Goal: Check status: Check status

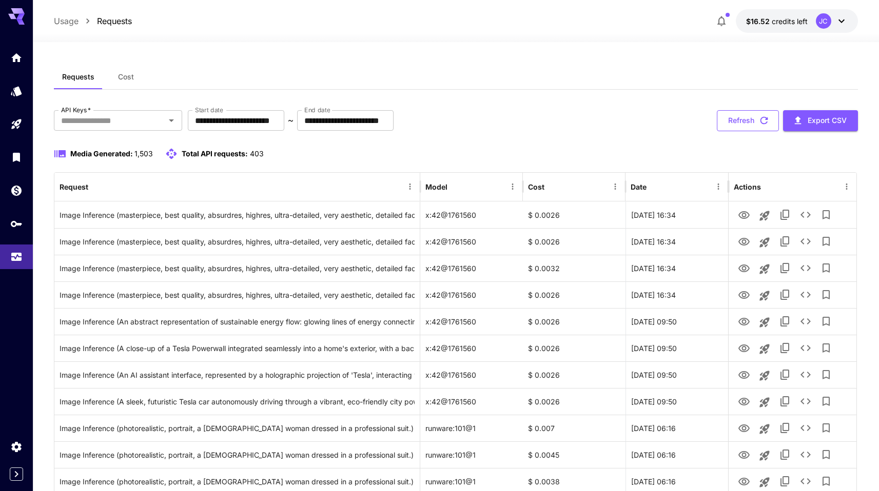
click at [740, 117] on button "Refresh" at bounding box center [748, 120] width 62 height 21
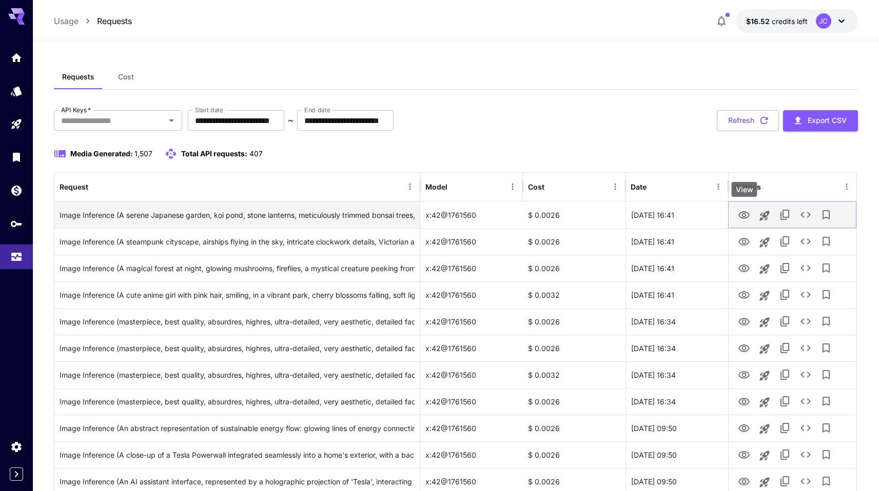
click at [746, 217] on icon "View" at bounding box center [744, 215] width 12 height 12
click at [262, 215] on div "Image Inference (A serene Japanese garden, koi pond, stone lanterns, meticulous…" at bounding box center [237, 215] width 355 height 26
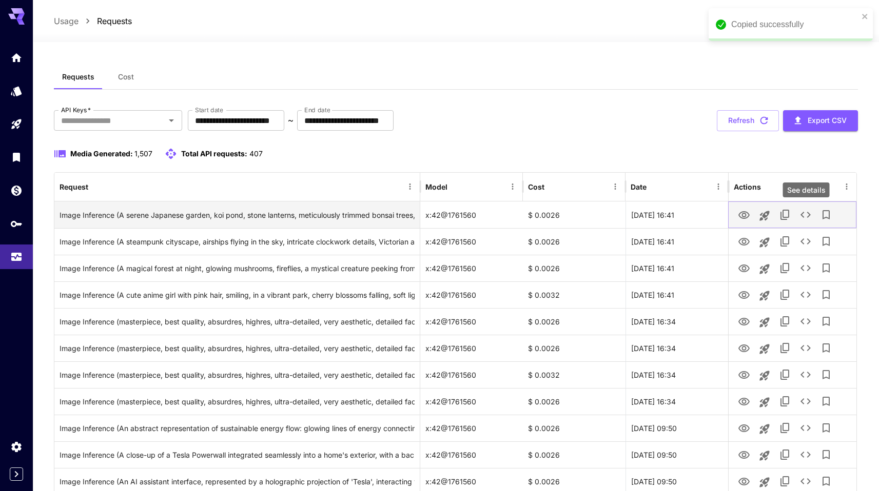
click at [805, 215] on icon "See details" at bounding box center [805, 215] width 12 height 12
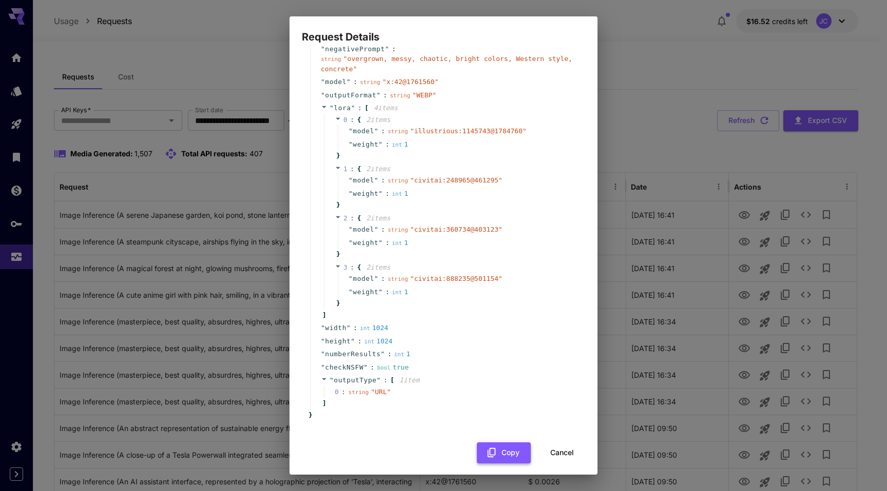
scroll to position [107, 0]
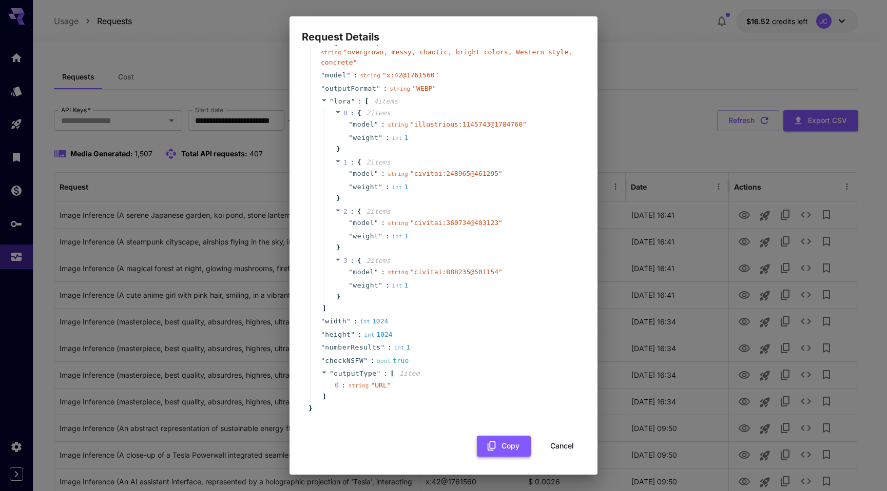
click at [488, 452] on button "Copy" at bounding box center [504, 446] width 54 height 21
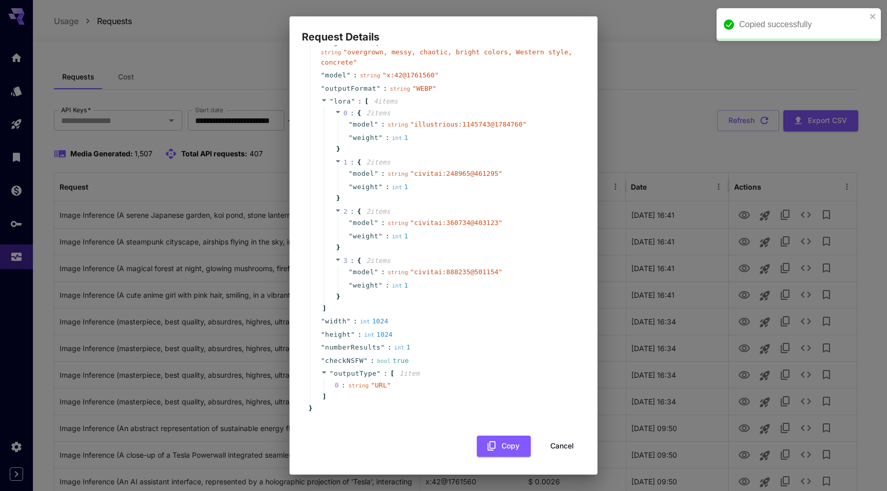
drag, startPoint x: 551, startPoint y: 446, endPoint x: 613, endPoint y: 302, distance: 157.2
click at [551, 446] on button "Cancel" at bounding box center [562, 446] width 46 height 21
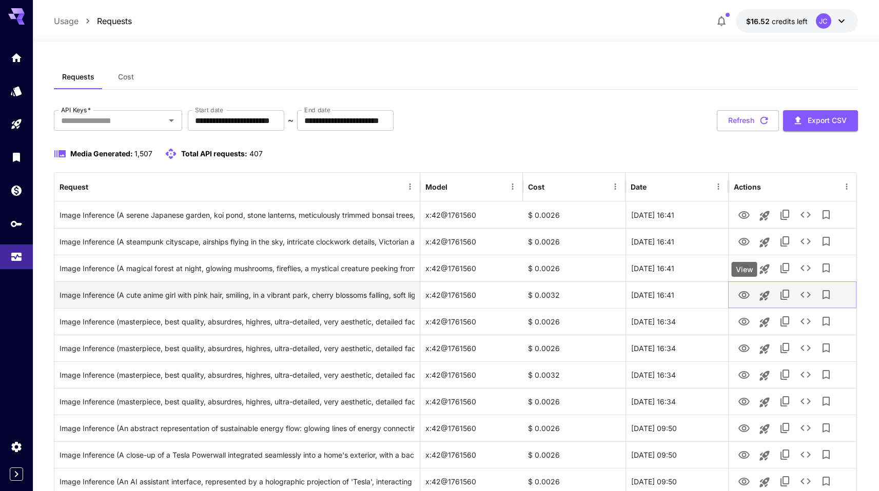
click at [743, 293] on icon "View" at bounding box center [743, 295] width 11 height 8
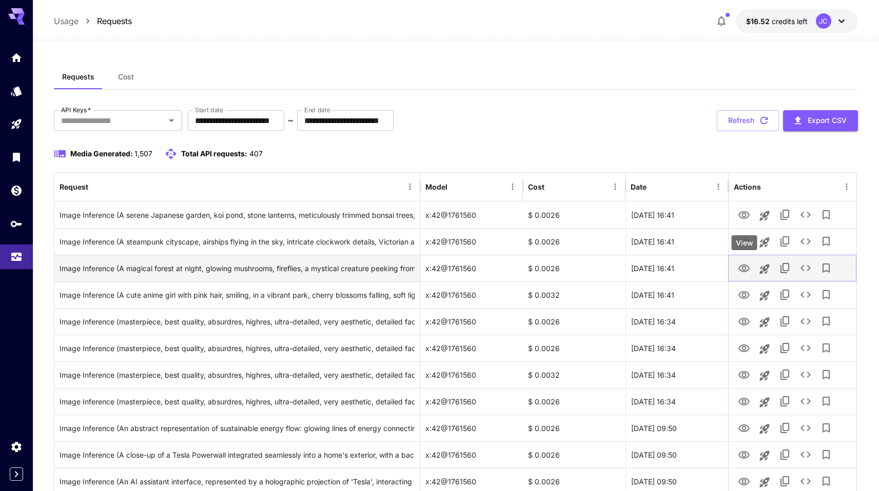
drag, startPoint x: 751, startPoint y: 261, endPoint x: 745, endPoint y: 264, distance: 5.7
click at [751, 261] on button "View" at bounding box center [744, 268] width 21 height 21
click at [741, 267] on icon "View" at bounding box center [744, 269] width 12 height 12
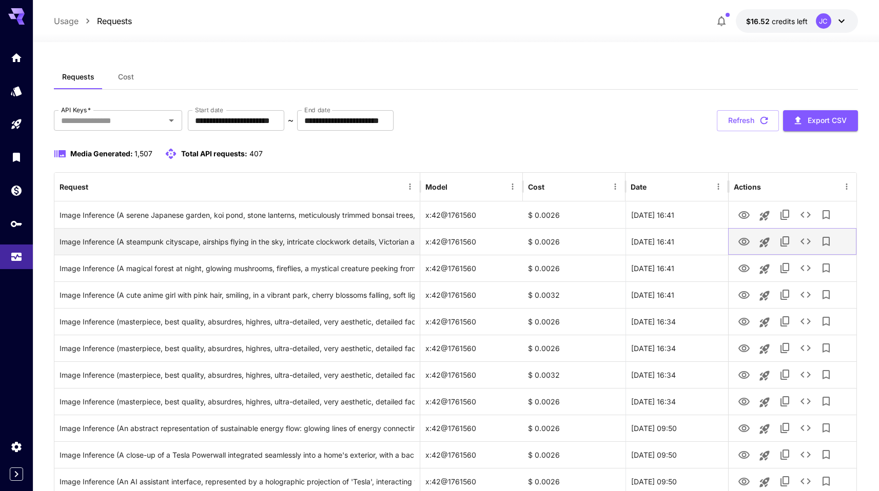
click at [746, 243] on icon "View" at bounding box center [743, 242] width 11 height 8
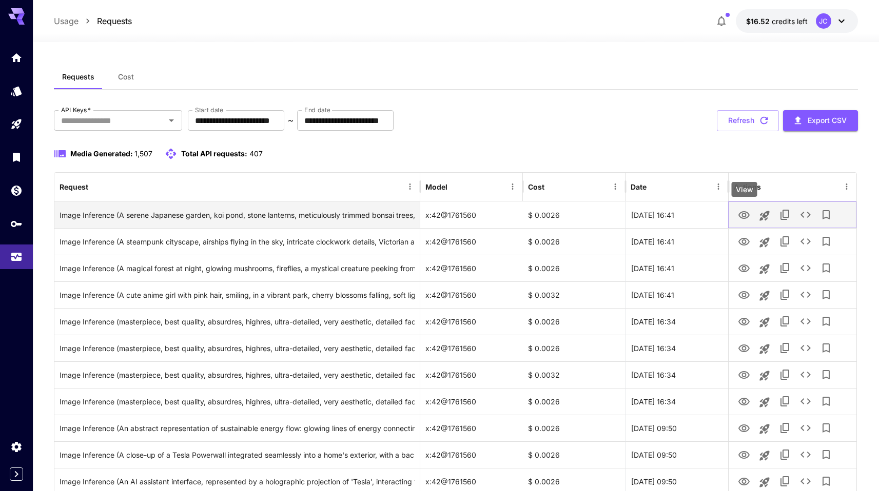
click at [751, 215] on button "View" at bounding box center [744, 214] width 21 height 21
click at [747, 216] on icon "View" at bounding box center [744, 215] width 12 height 12
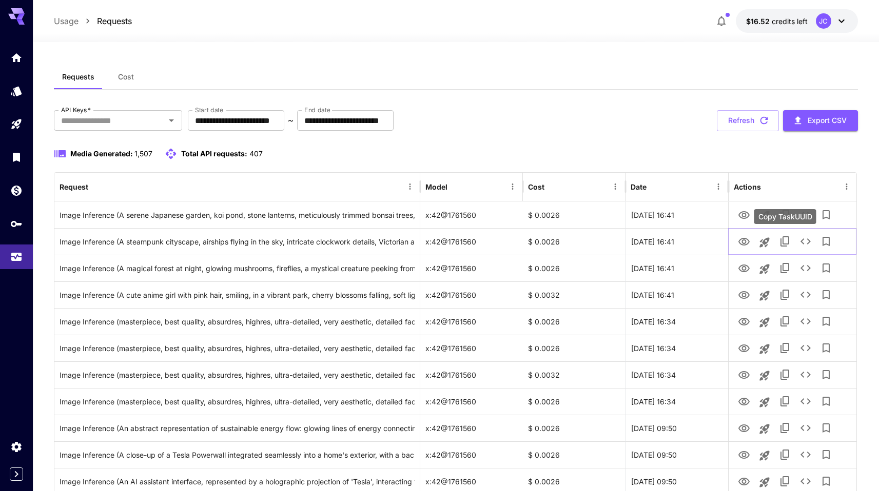
click at [804, 219] on div "Copy TaskUUID" at bounding box center [785, 216] width 62 height 15
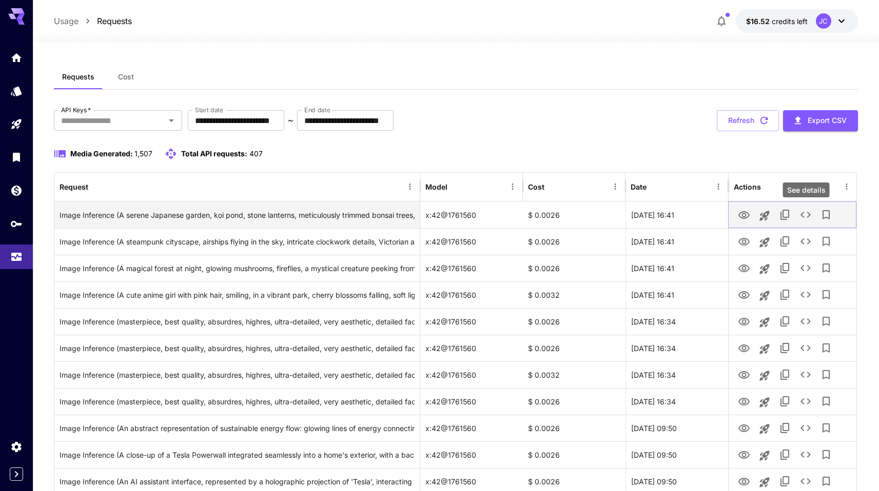
click at [809, 211] on icon "See details" at bounding box center [805, 215] width 12 height 12
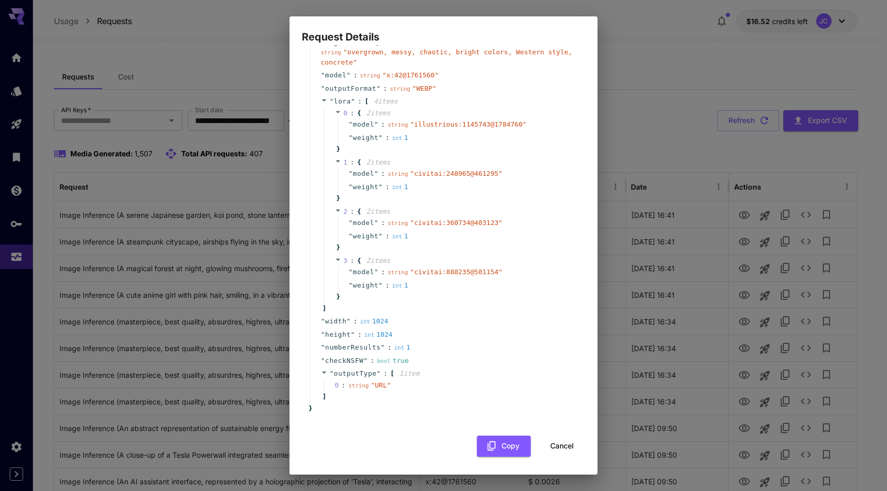
click at [556, 445] on button "Cancel" at bounding box center [562, 446] width 46 height 21
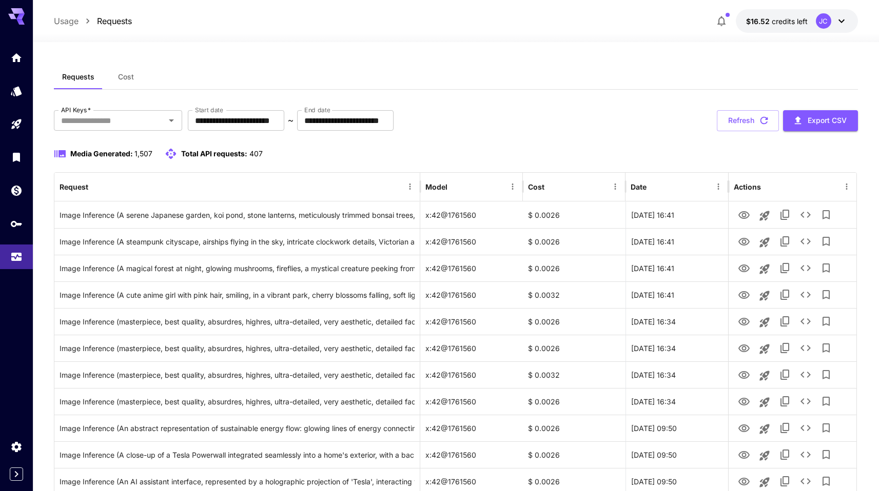
scroll to position [2, 0]
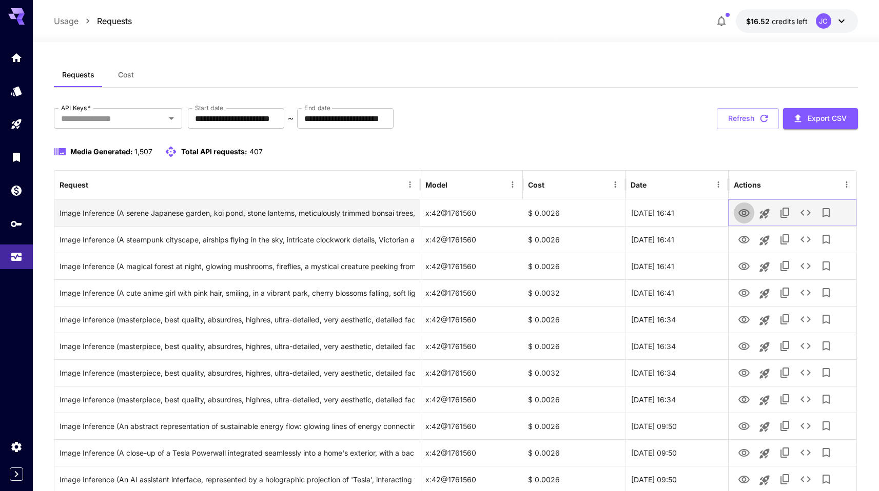
click at [740, 211] on icon "View" at bounding box center [743, 213] width 11 height 8
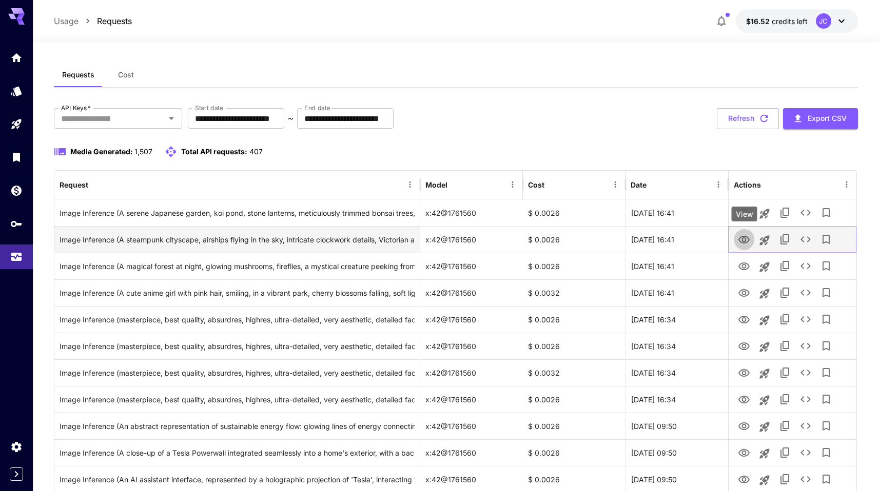
click at [741, 235] on icon "View" at bounding box center [744, 240] width 12 height 12
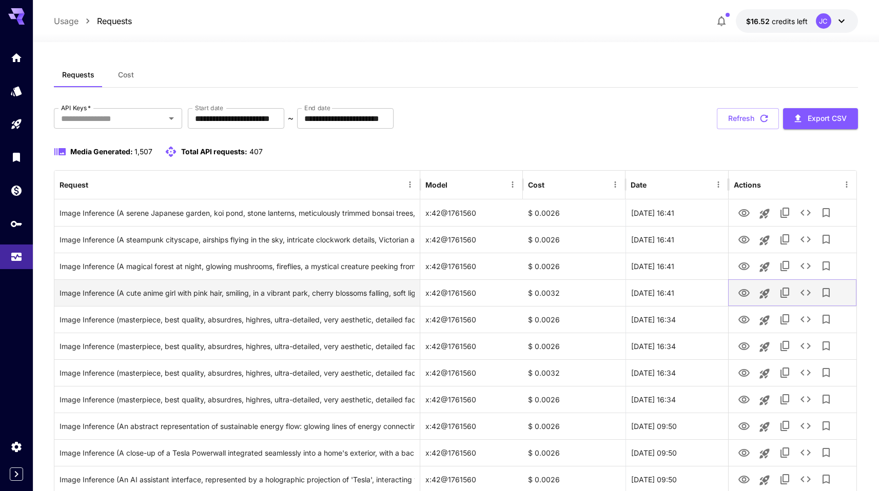
click at [740, 291] on icon "View" at bounding box center [744, 293] width 12 height 12
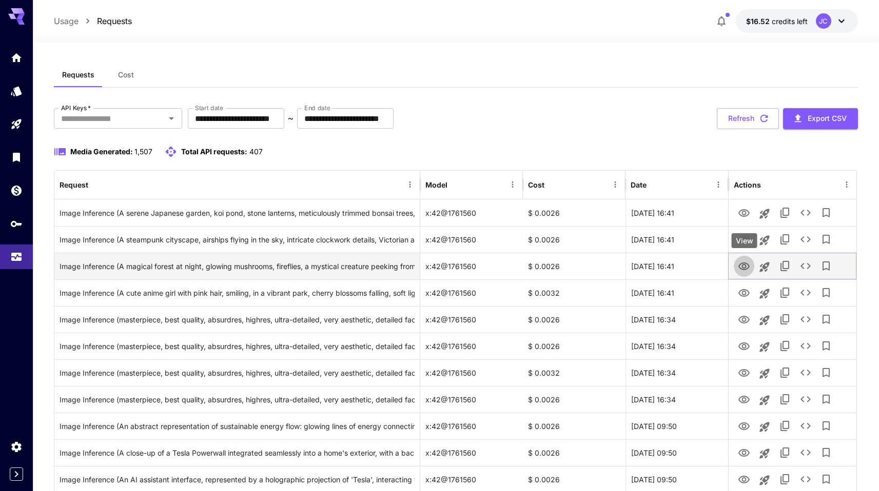
click at [739, 262] on icon "View" at bounding box center [744, 267] width 12 height 12
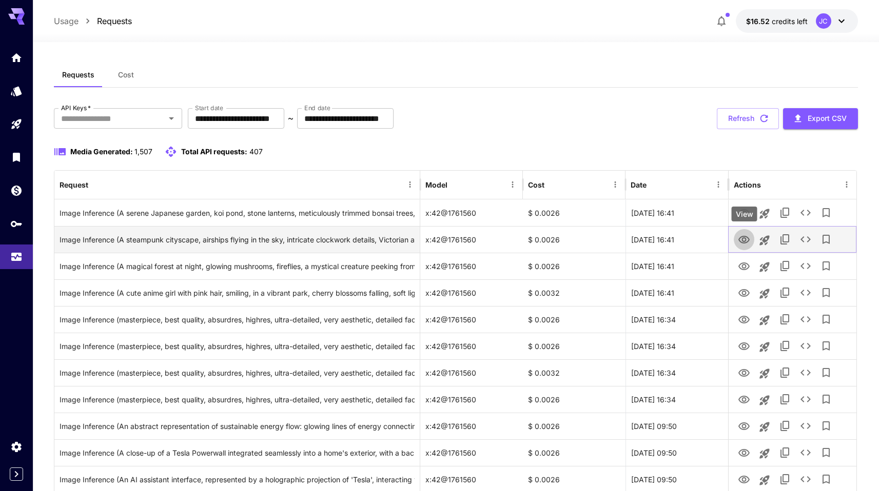
click at [745, 239] on icon "View" at bounding box center [743, 240] width 11 height 8
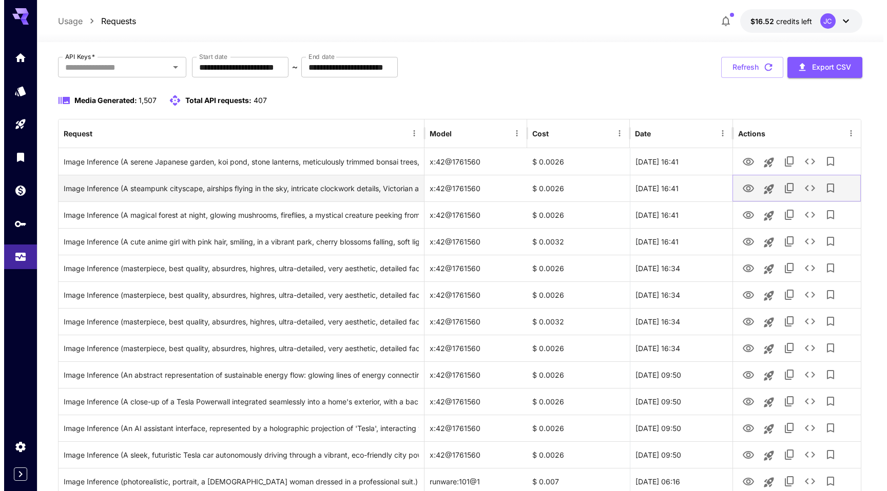
scroll to position [63, 0]
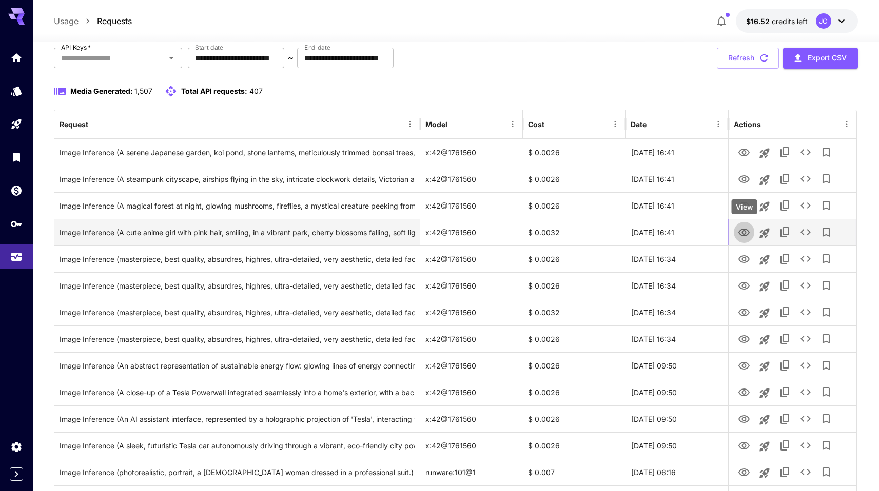
click at [746, 232] on icon "View" at bounding box center [743, 233] width 11 height 8
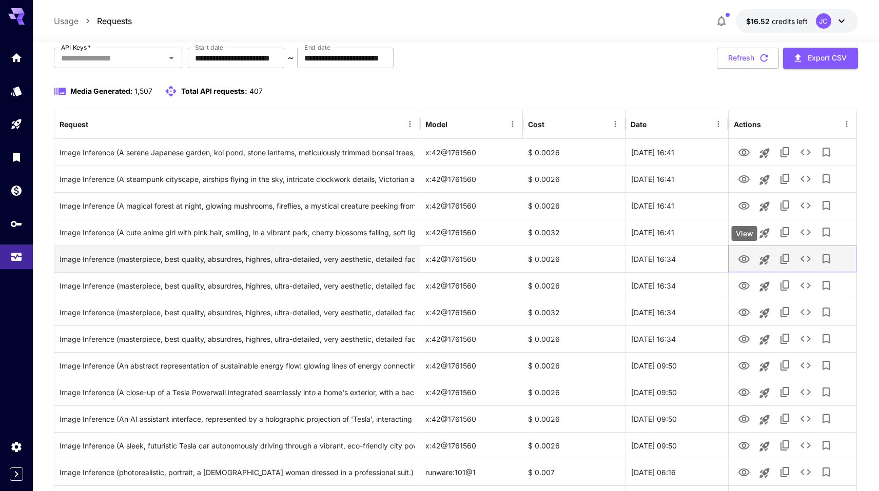
click at [744, 261] on icon "View" at bounding box center [743, 259] width 11 height 8
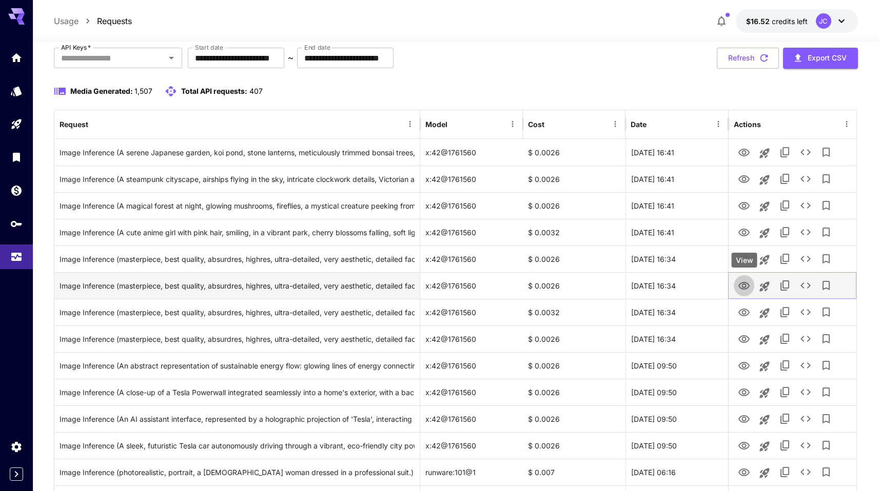
click at [743, 284] on icon "View" at bounding box center [743, 286] width 11 height 8
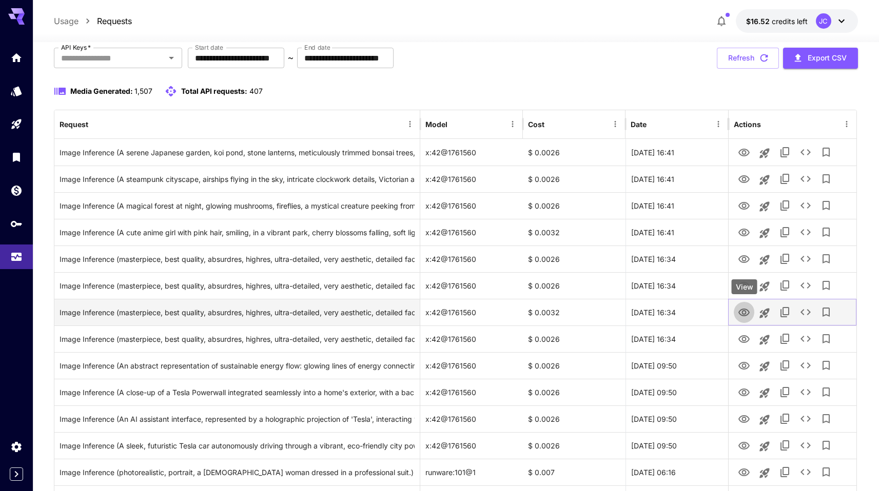
click at [751, 308] on button "View" at bounding box center [744, 312] width 21 height 21
click at [745, 310] on icon "View" at bounding box center [744, 313] width 12 height 12
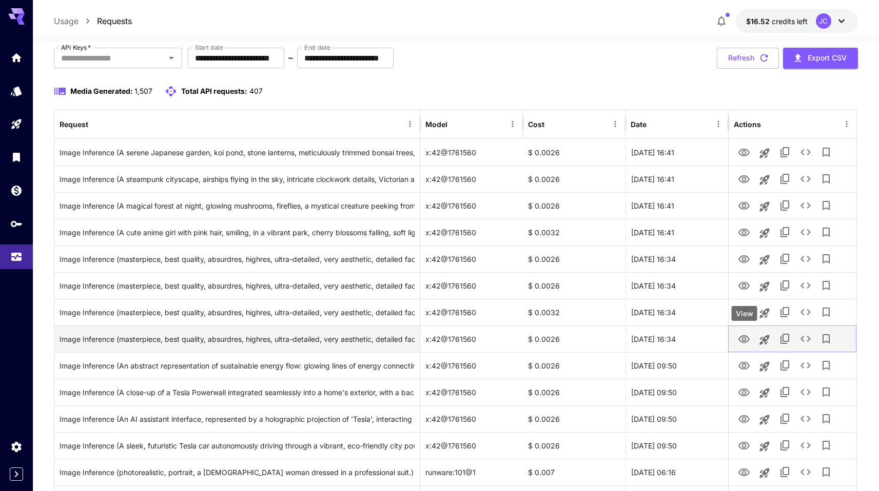
click at [744, 336] on icon "View" at bounding box center [743, 340] width 11 height 8
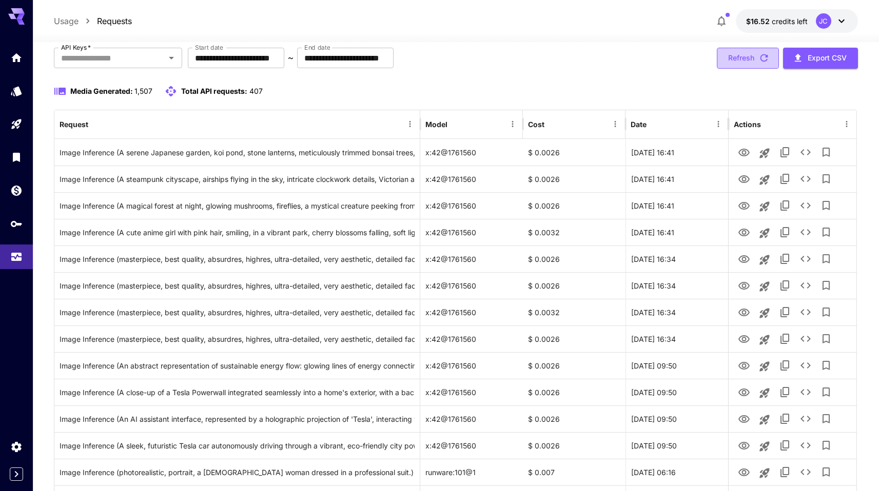
click at [746, 60] on button "Refresh" at bounding box center [748, 58] width 62 height 21
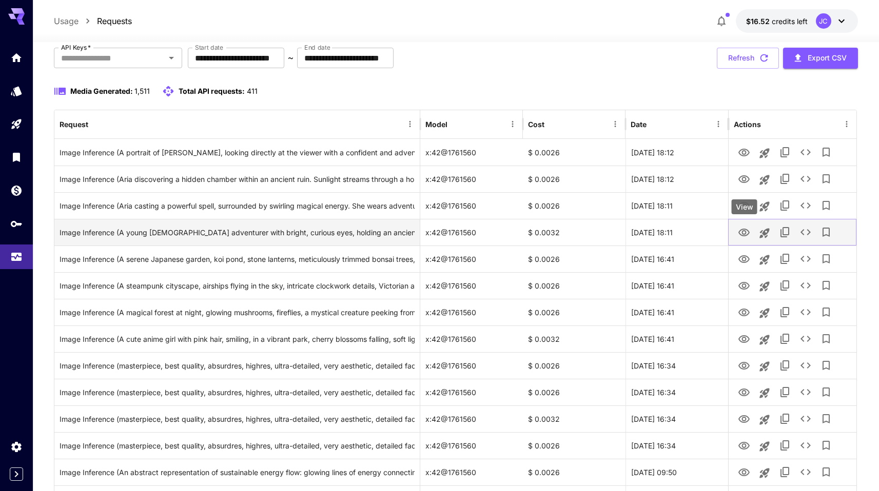
click at [746, 231] on icon "View" at bounding box center [744, 233] width 12 height 12
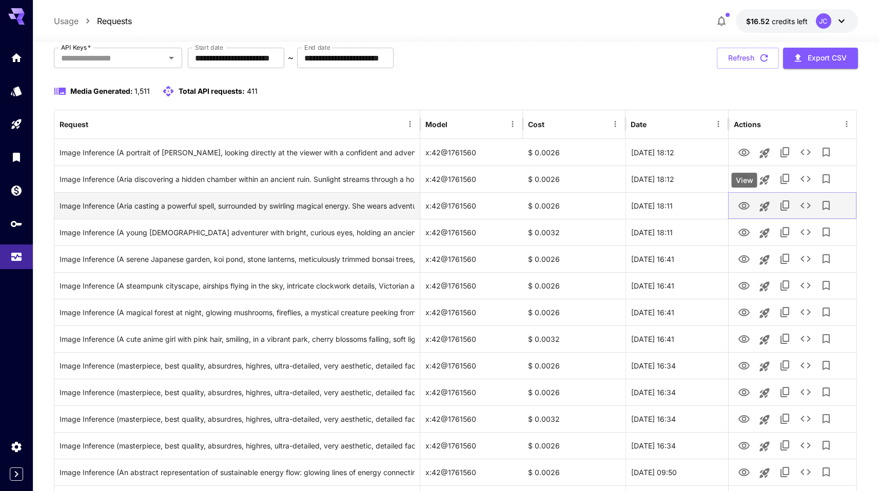
click at [750, 205] on icon "View" at bounding box center [744, 206] width 12 height 12
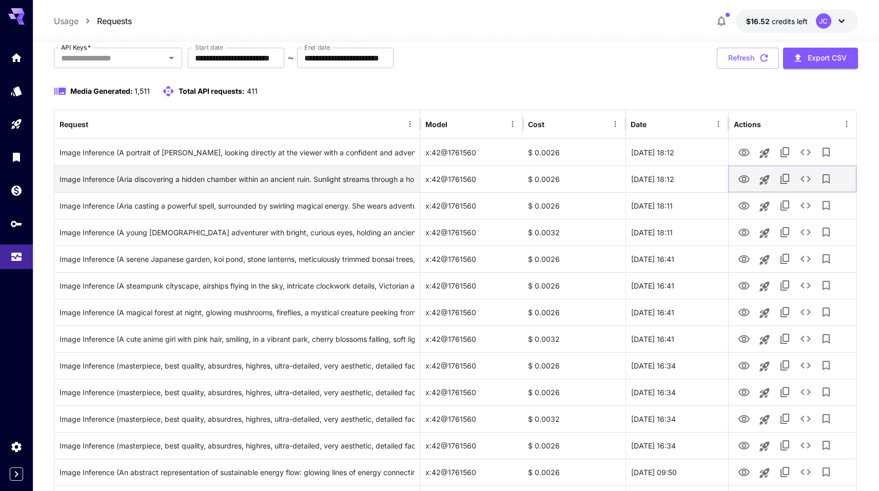
click at [743, 178] on icon "View" at bounding box center [743, 179] width 11 height 8
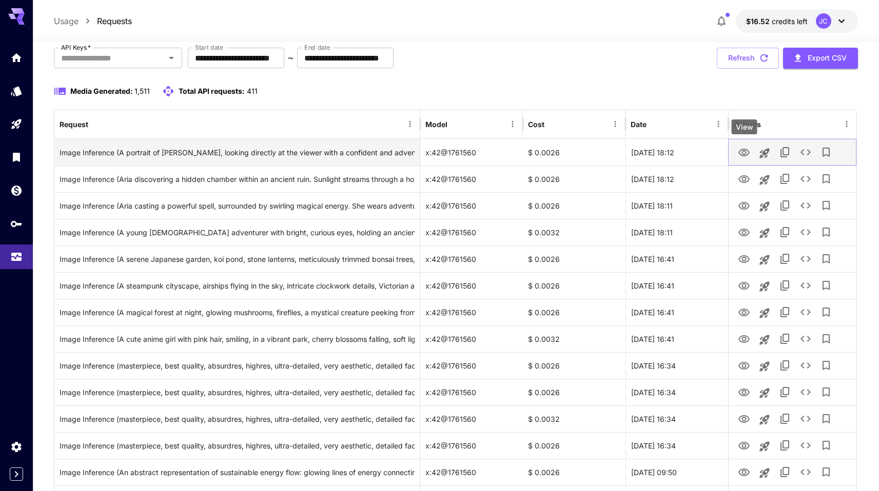
click at [744, 158] on icon "View" at bounding box center [744, 153] width 12 height 12
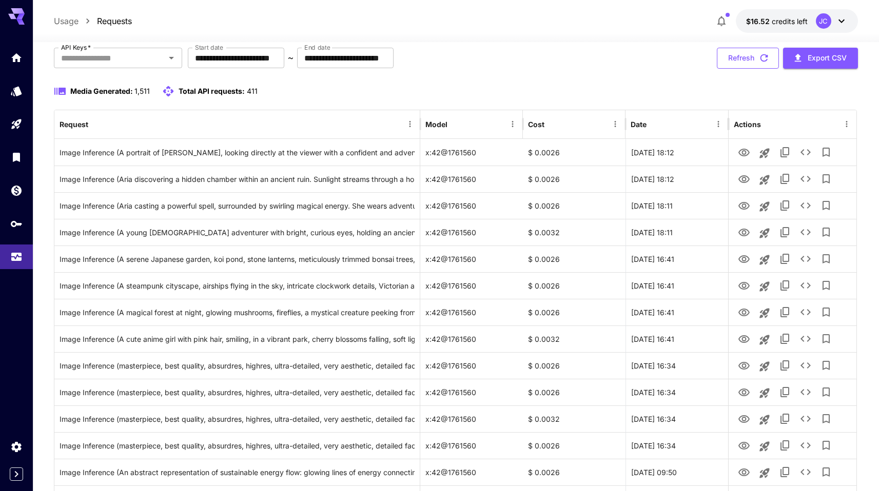
click at [723, 65] on button "Refresh" at bounding box center [748, 58] width 62 height 21
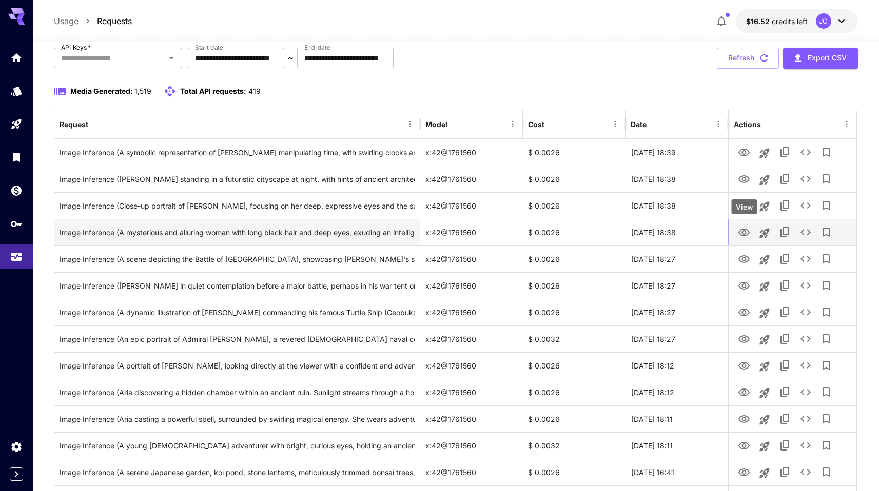
click at [744, 232] on icon "View" at bounding box center [744, 233] width 12 height 12
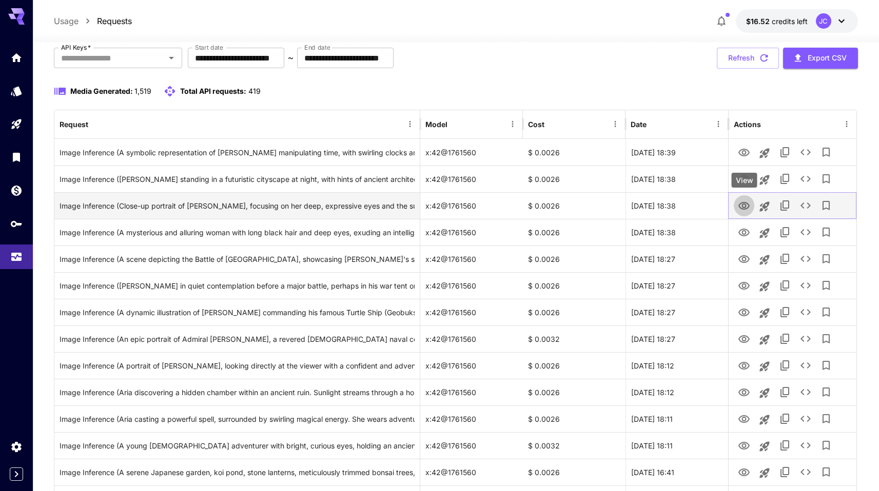
click at [741, 206] on icon "View" at bounding box center [743, 206] width 11 height 8
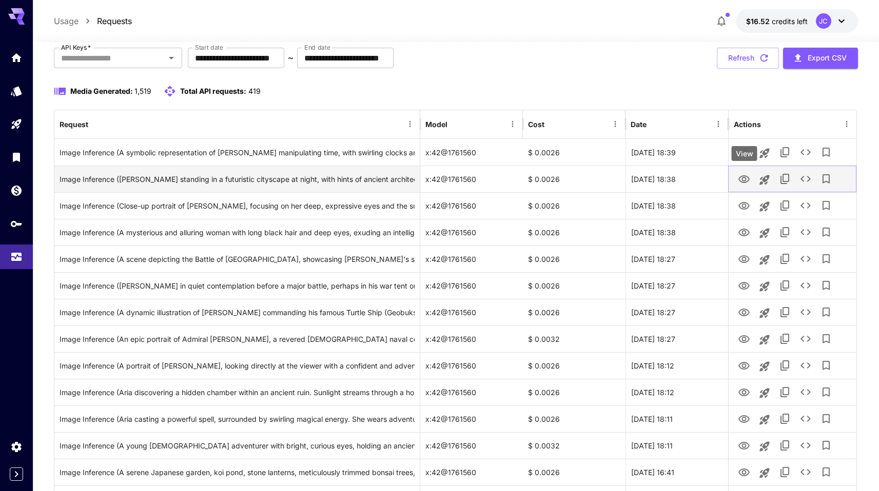
click at [742, 182] on icon "View" at bounding box center [743, 179] width 11 height 8
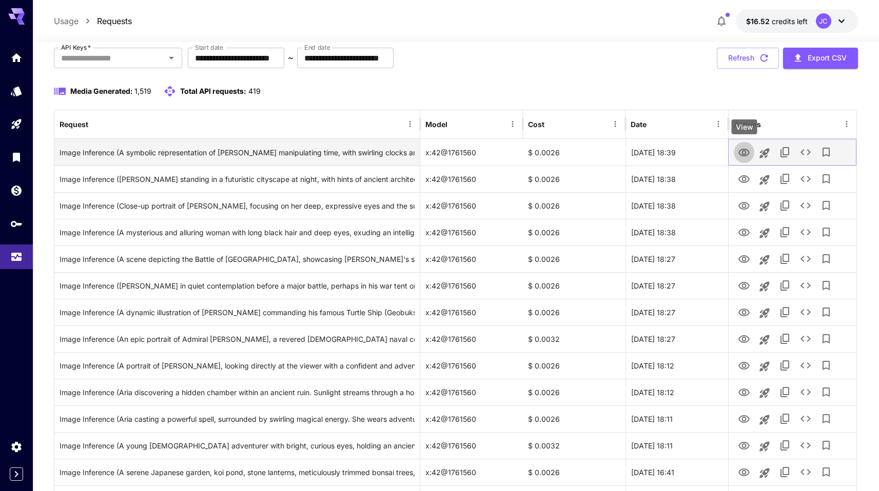
click at [747, 151] on icon "View" at bounding box center [744, 153] width 12 height 12
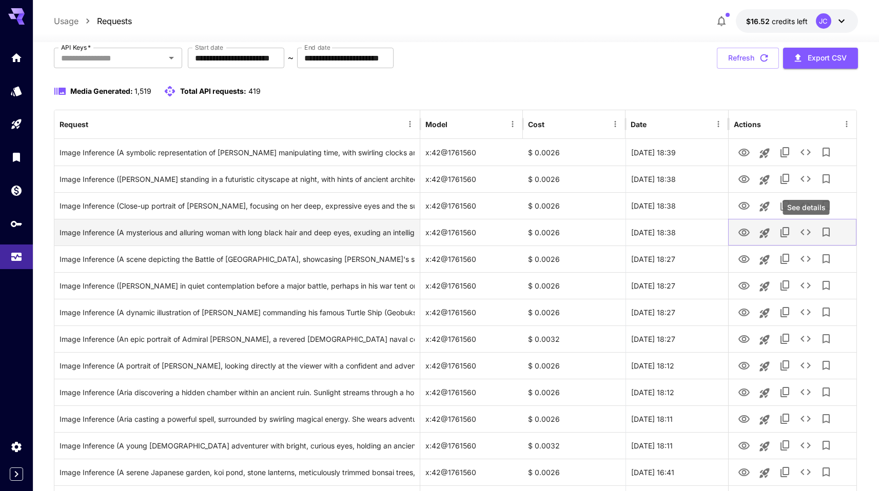
click at [803, 232] on icon "See details" at bounding box center [805, 232] width 12 height 12
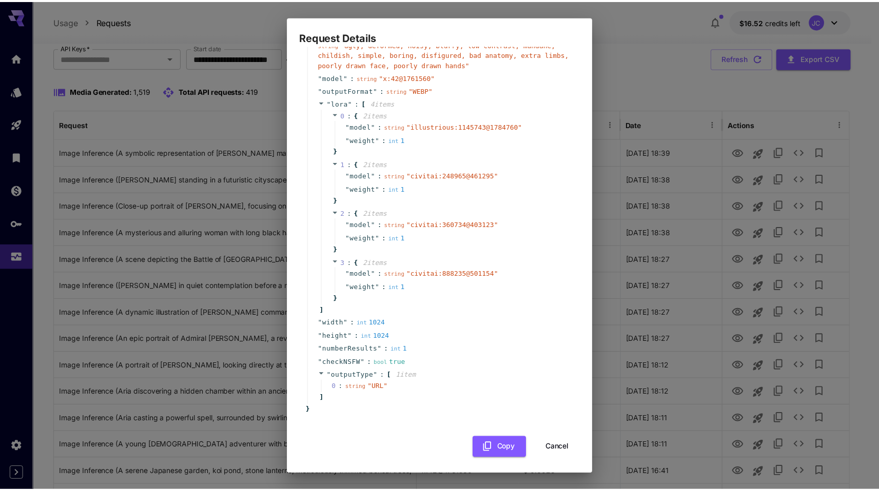
scroll to position [127, 0]
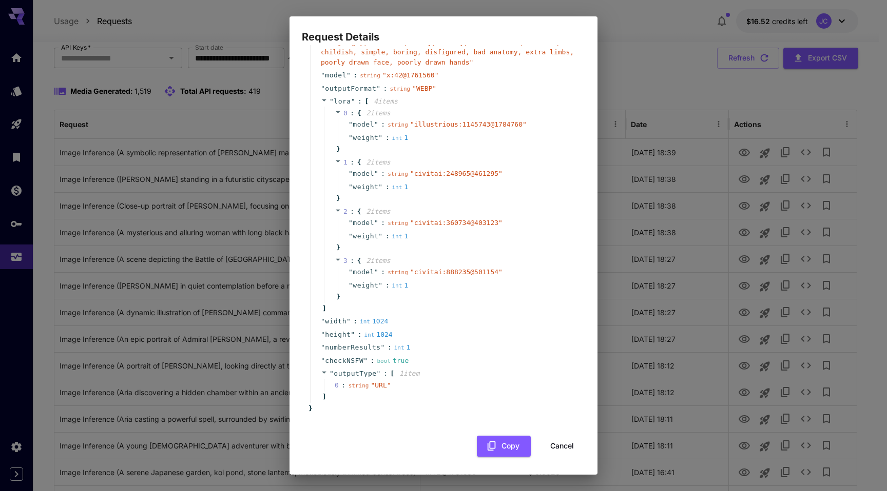
drag, startPoint x: 552, startPoint y: 451, endPoint x: 731, endPoint y: 249, distance: 270.4
click at [553, 449] on button "Cancel" at bounding box center [562, 446] width 46 height 21
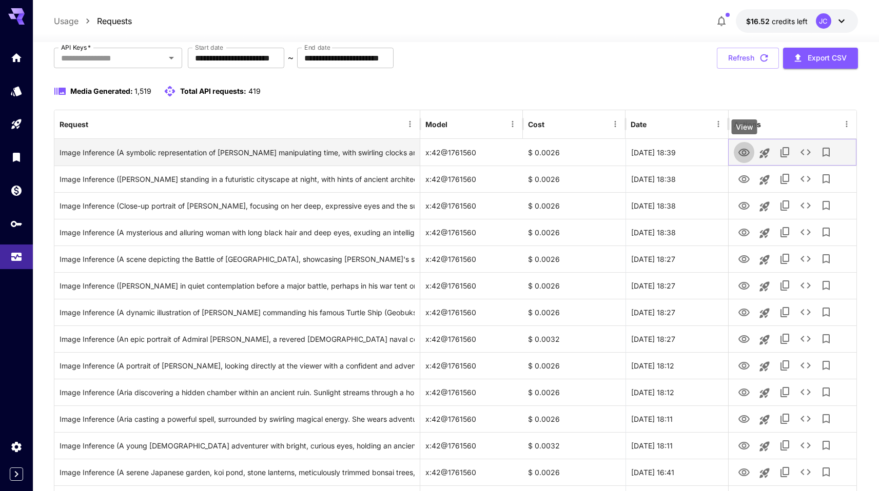
click at [743, 150] on icon "View" at bounding box center [744, 153] width 12 height 12
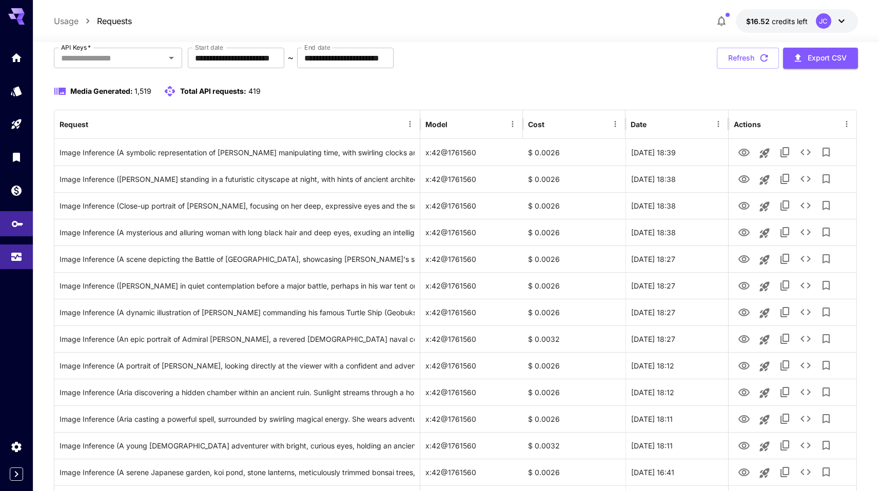
click at [11, 218] on icon "API Keys" at bounding box center [17, 220] width 12 height 12
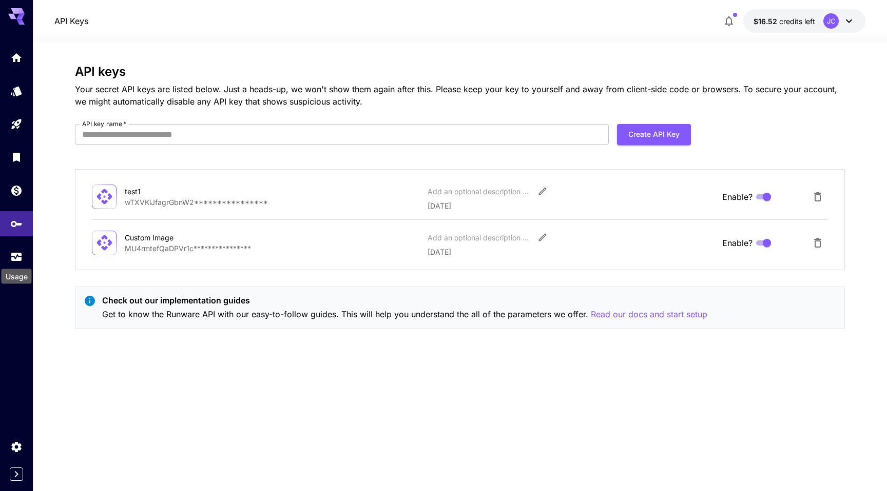
click at [21, 267] on div "Usage" at bounding box center [17, 273] width 32 height 23
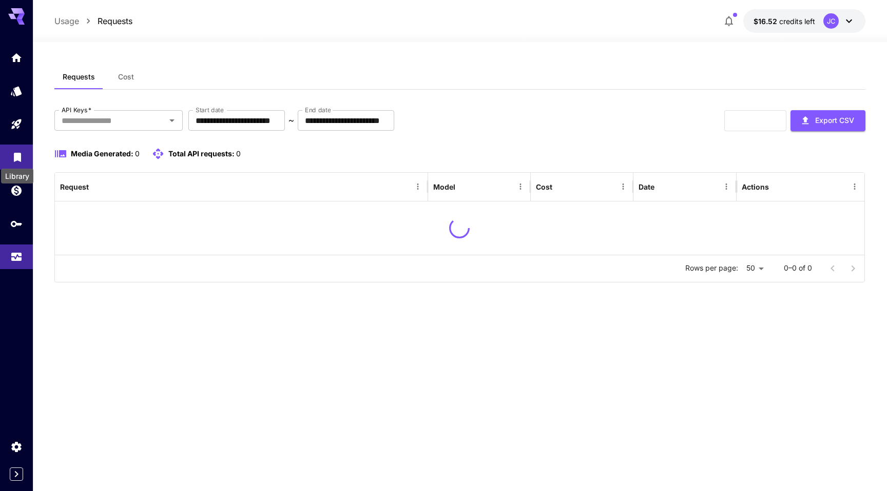
click at [19, 157] on icon "Library" at bounding box center [17, 154] width 7 height 9
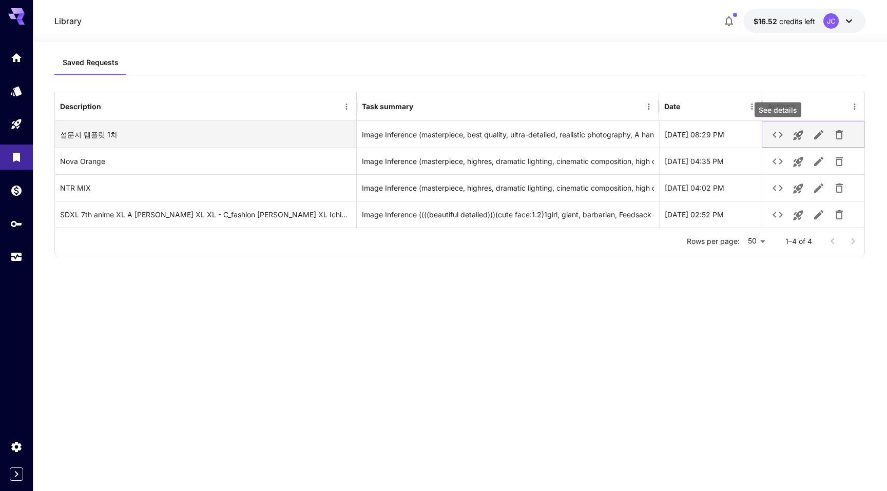
click at [778, 135] on icon "See details" at bounding box center [777, 135] width 12 height 12
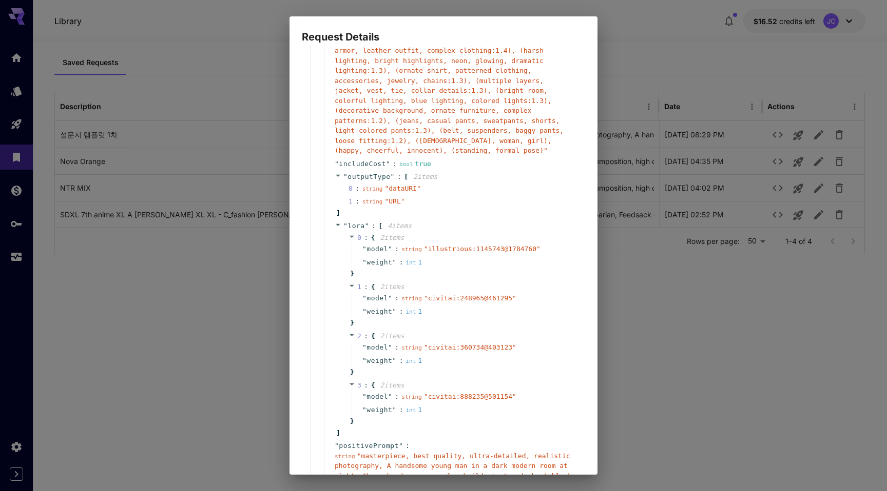
scroll to position [423, 0]
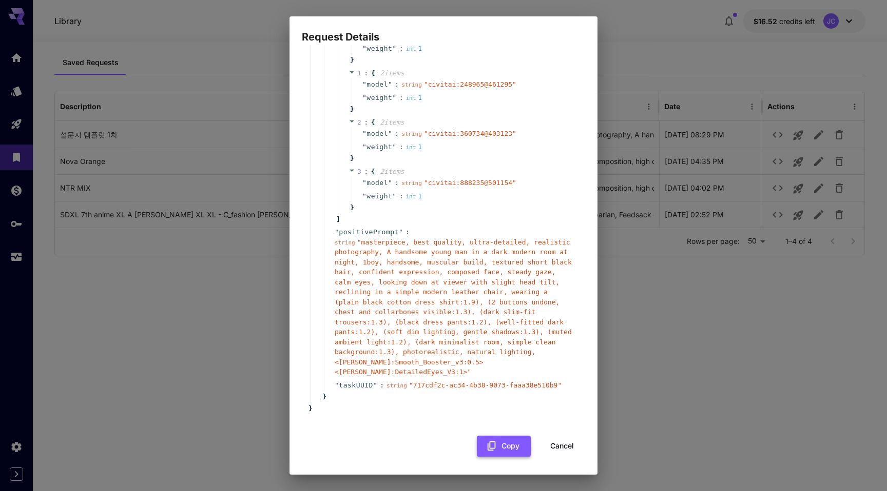
click at [494, 438] on button "Copy" at bounding box center [504, 446] width 54 height 21
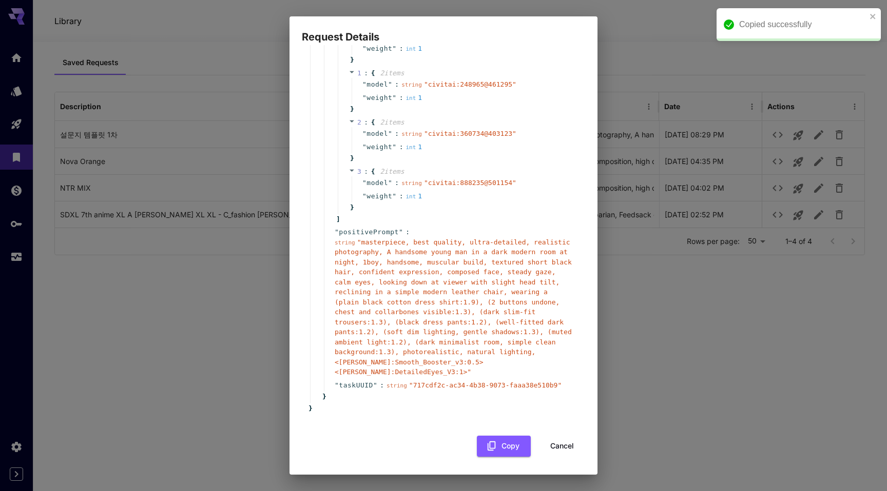
click at [555, 444] on button "Cancel" at bounding box center [562, 446] width 46 height 21
